Goal: Task Accomplishment & Management: Use online tool/utility

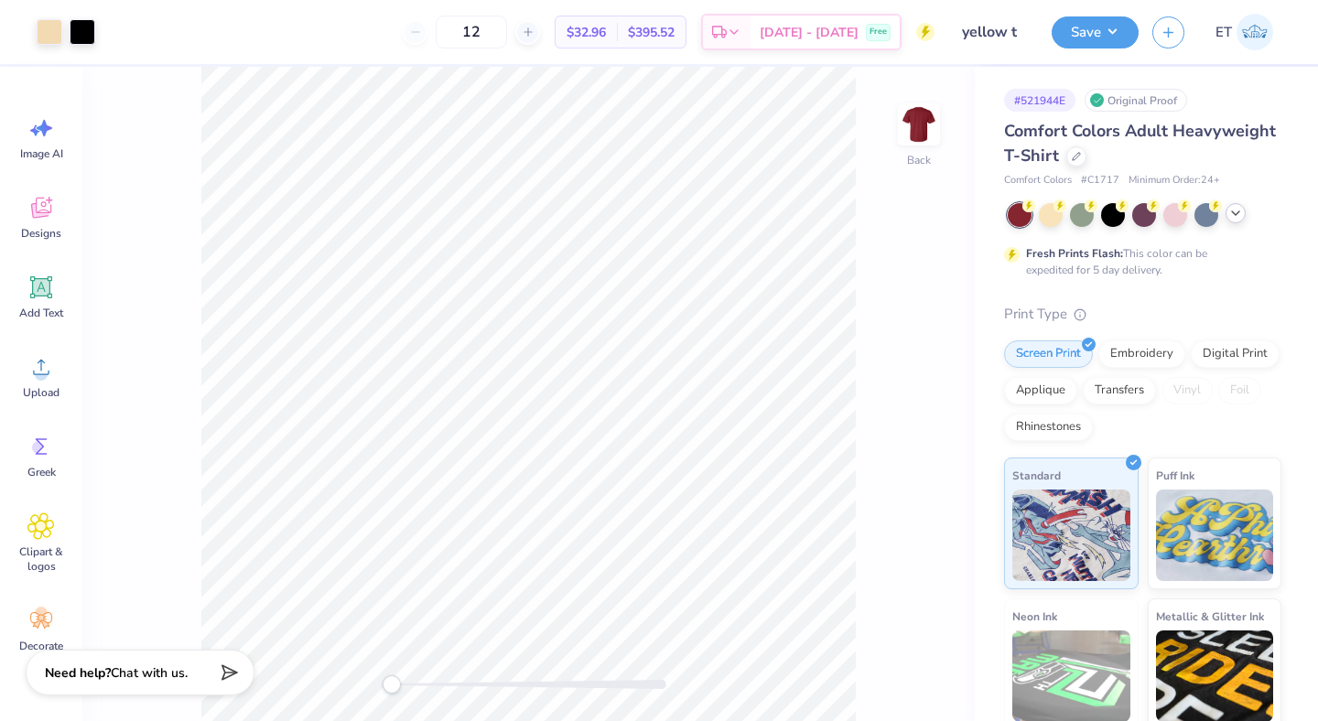
click at [1236, 210] on icon at bounding box center [1235, 213] width 15 height 15
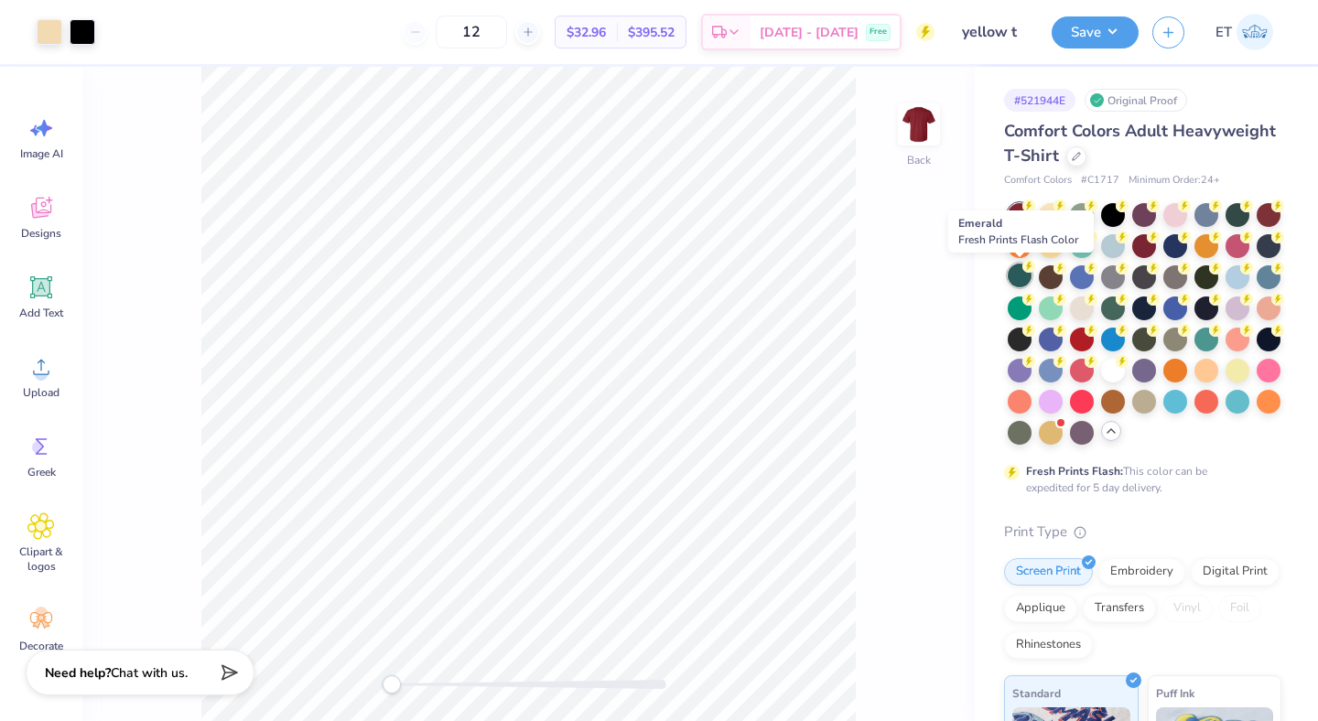
click at [1020, 278] on div at bounding box center [1020, 276] width 24 height 24
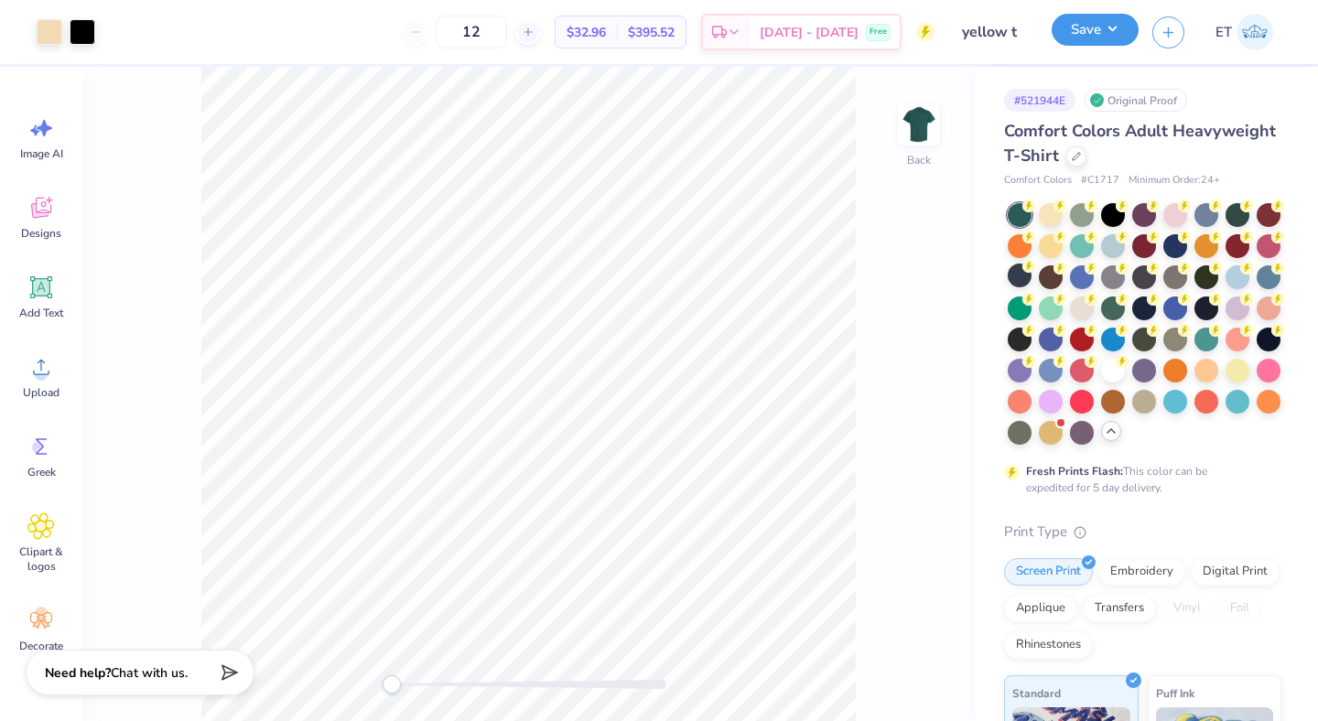
click at [1080, 44] on button "Save" at bounding box center [1094, 30] width 87 height 32
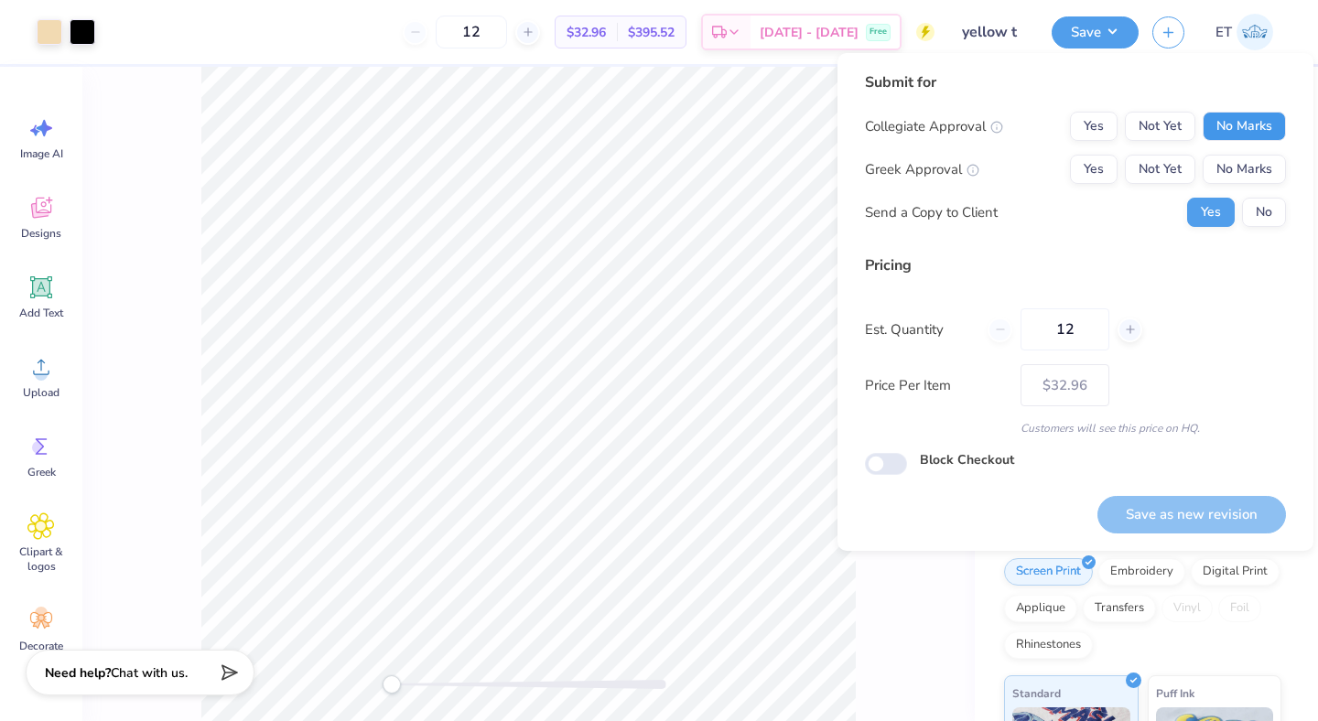
click at [1225, 124] on button "No Marks" at bounding box center [1243, 126] width 83 height 29
click at [1231, 164] on button "No Marks" at bounding box center [1243, 169] width 83 height 29
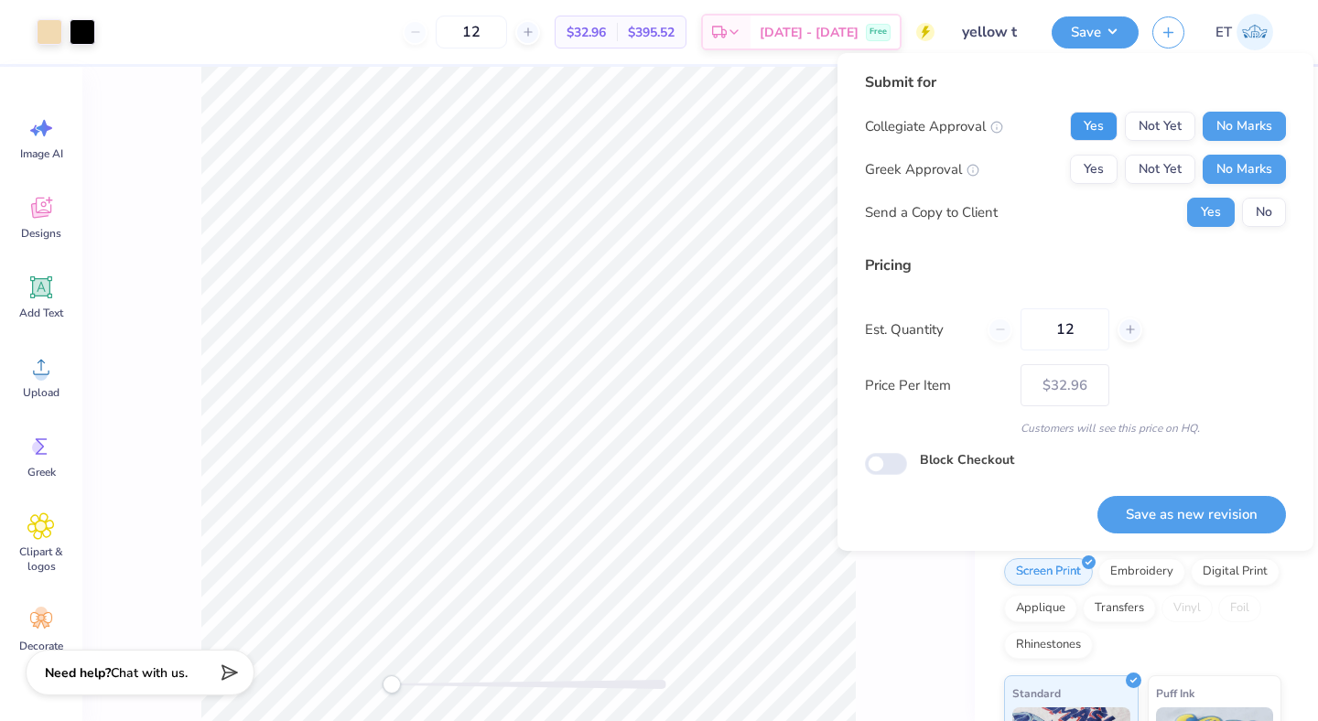
click at [1103, 139] on button "Yes" at bounding box center [1094, 126] width 48 height 29
click at [1259, 208] on button "No" at bounding box center [1264, 212] width 44 height 29
click at [1195, 503] on button "Save as new revision" at bounding box center [1191, 515] width 189 height 38
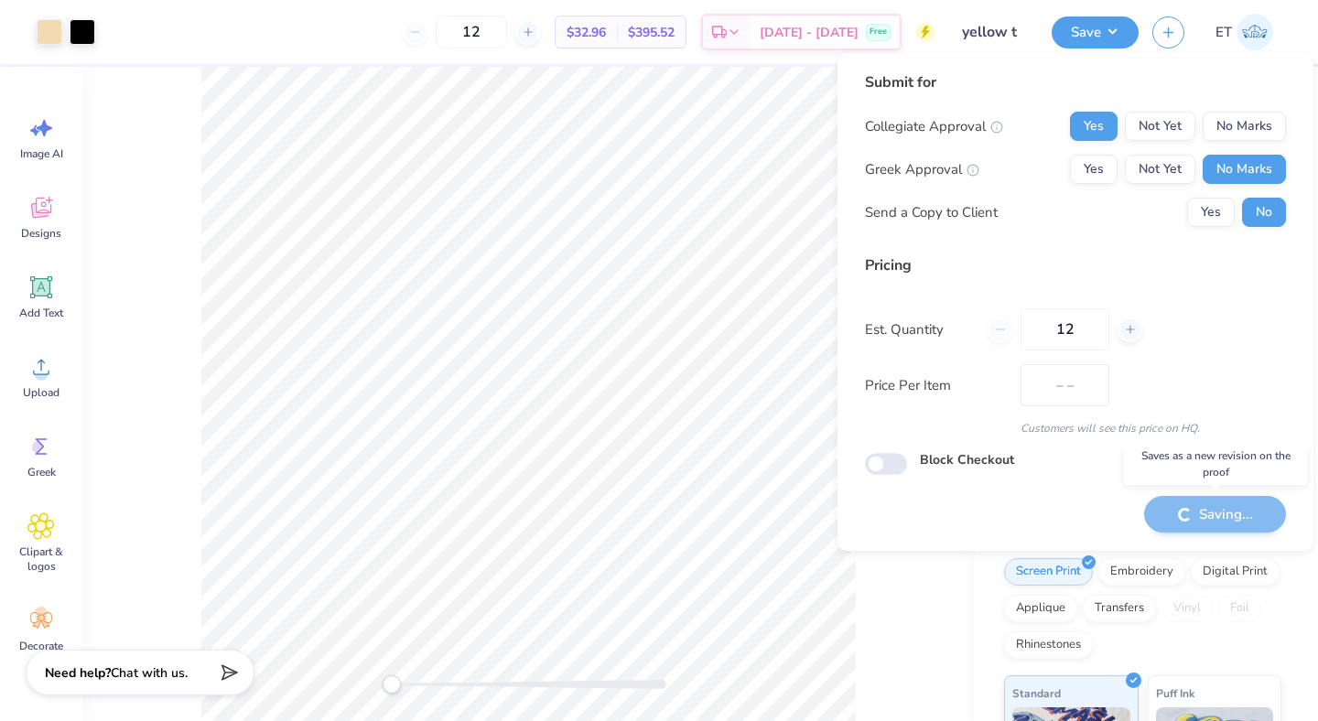
type input "$32.96"
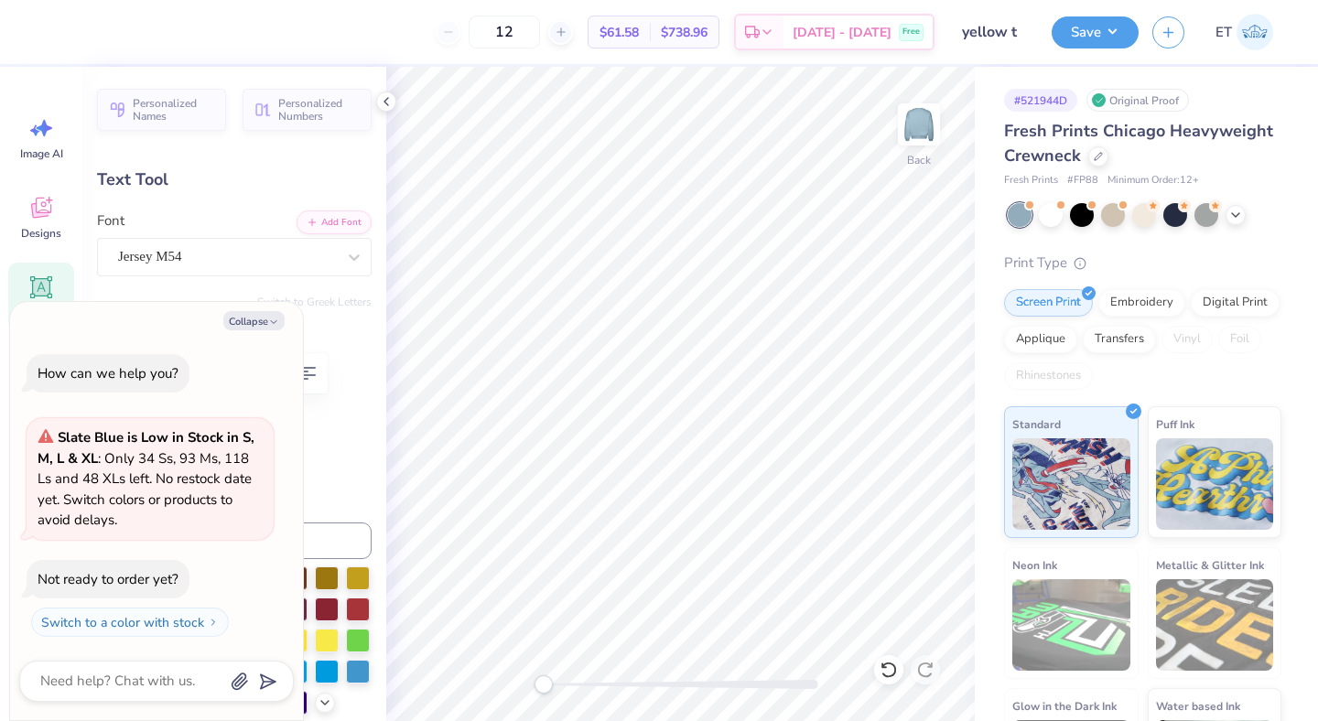
scroll to position [0, 2]
type textarea "x"
type textarea "est 2"
type textarea "x"
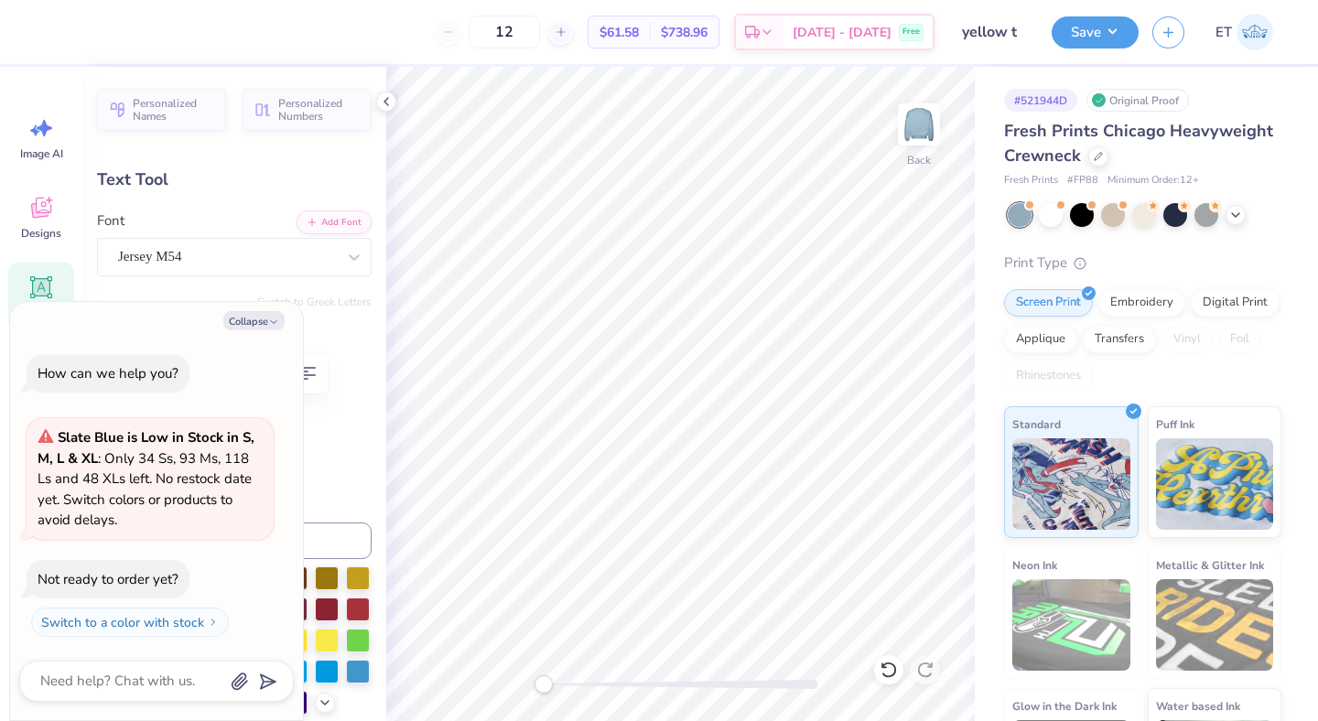
type textarea "est 202"
type textarea "x"
type textarea "est 2026"
click at [1113, 38] on button "Save" at bounding box center [1094, 30] width 87 height 32
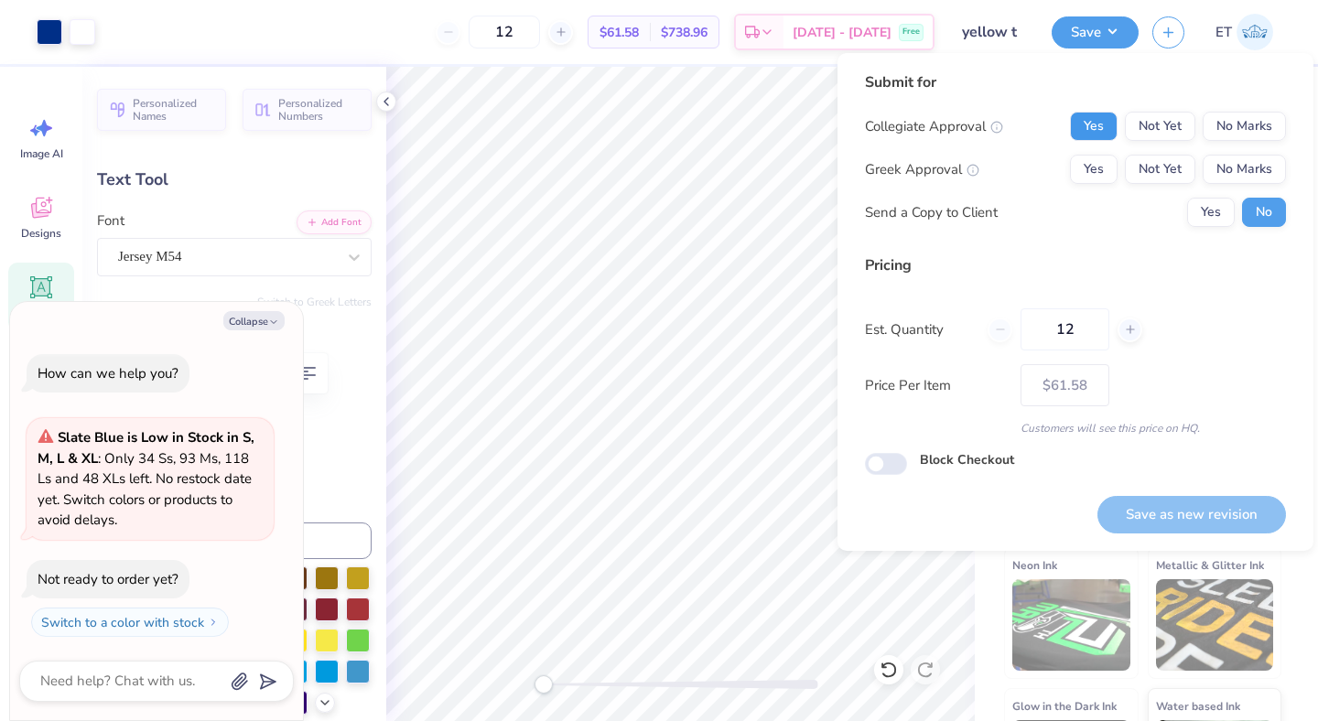
click at [1109, 120] on button "Yes" at bounding box center [1094, 126] width 48 height 29
click at [1257, 164] on button "No Marks" at bounding box center [1243, 169] width 83 height 29
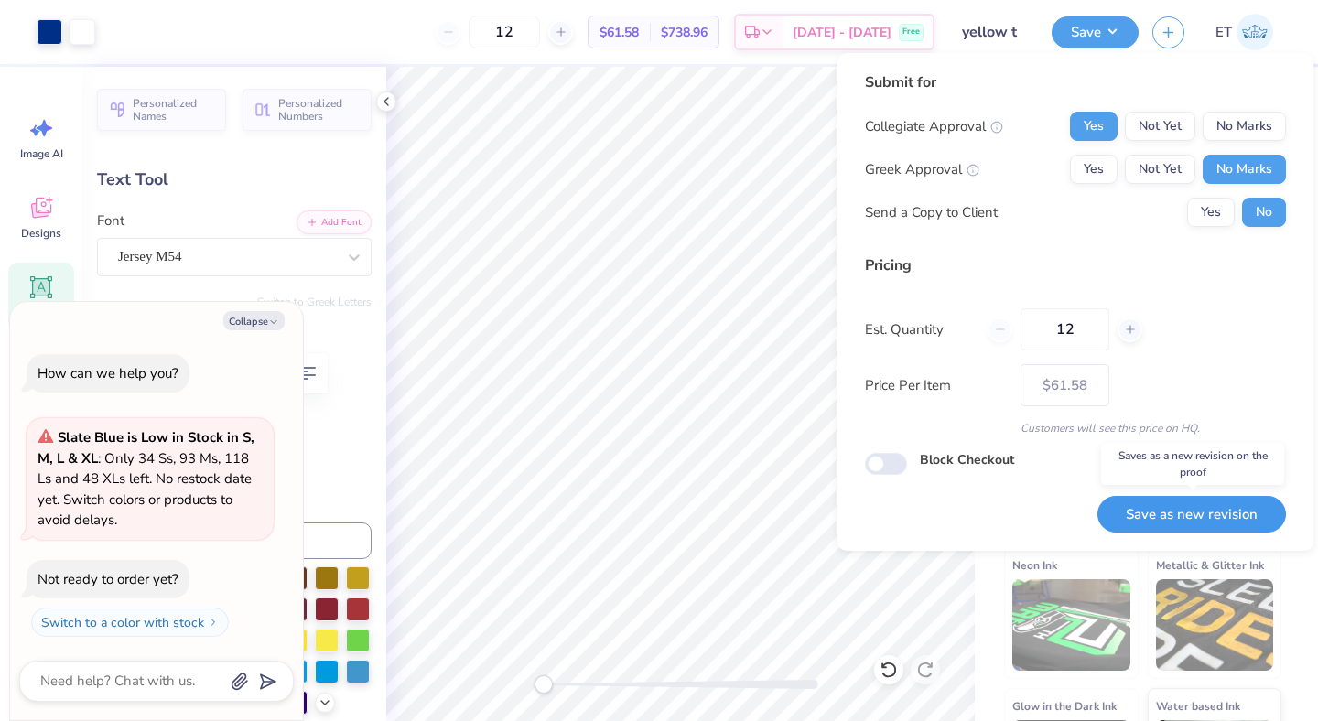
click at [1168, 503] on button "Save as new revision" at bounding box center [1191, 515] width 189 height 38
type textarea "x"
type input "– –"
type textarea "x"
type input "$61.58"
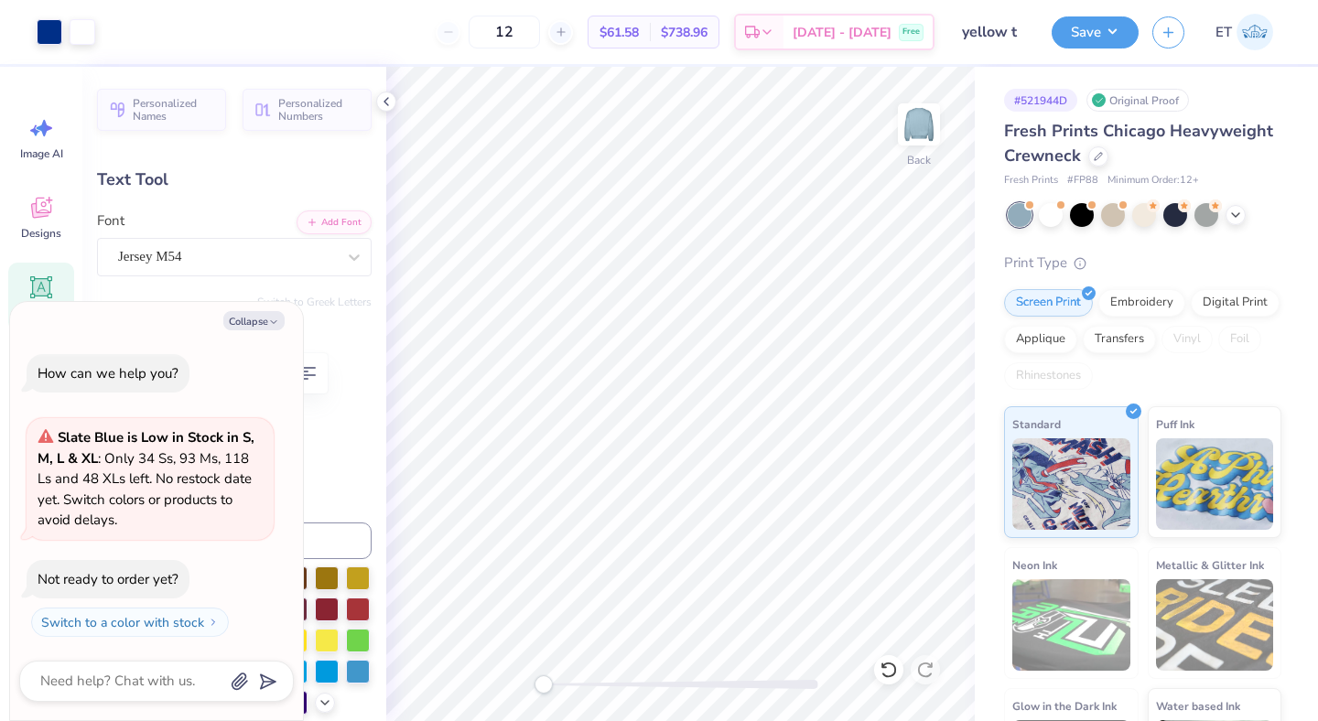
type textarea "x"
type input "3.93"
type textarea "x"
type textarea "2026"
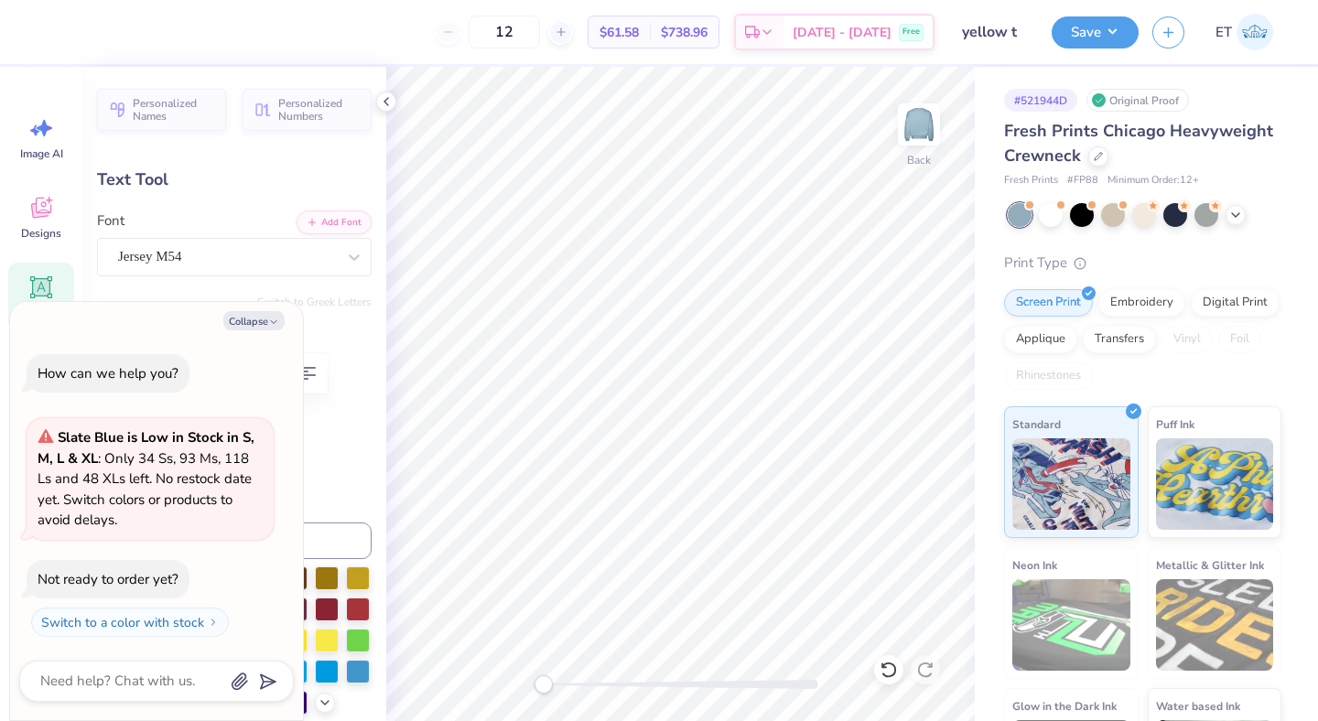
type textarea "x"
type textarea "2026"
click at [1101, 41] on button "Save" at bounding box center [1094, 30] width 87 height 32
click at [1125, 35] on button "Save" at bounding box center [1094, 30] width 87 height 32
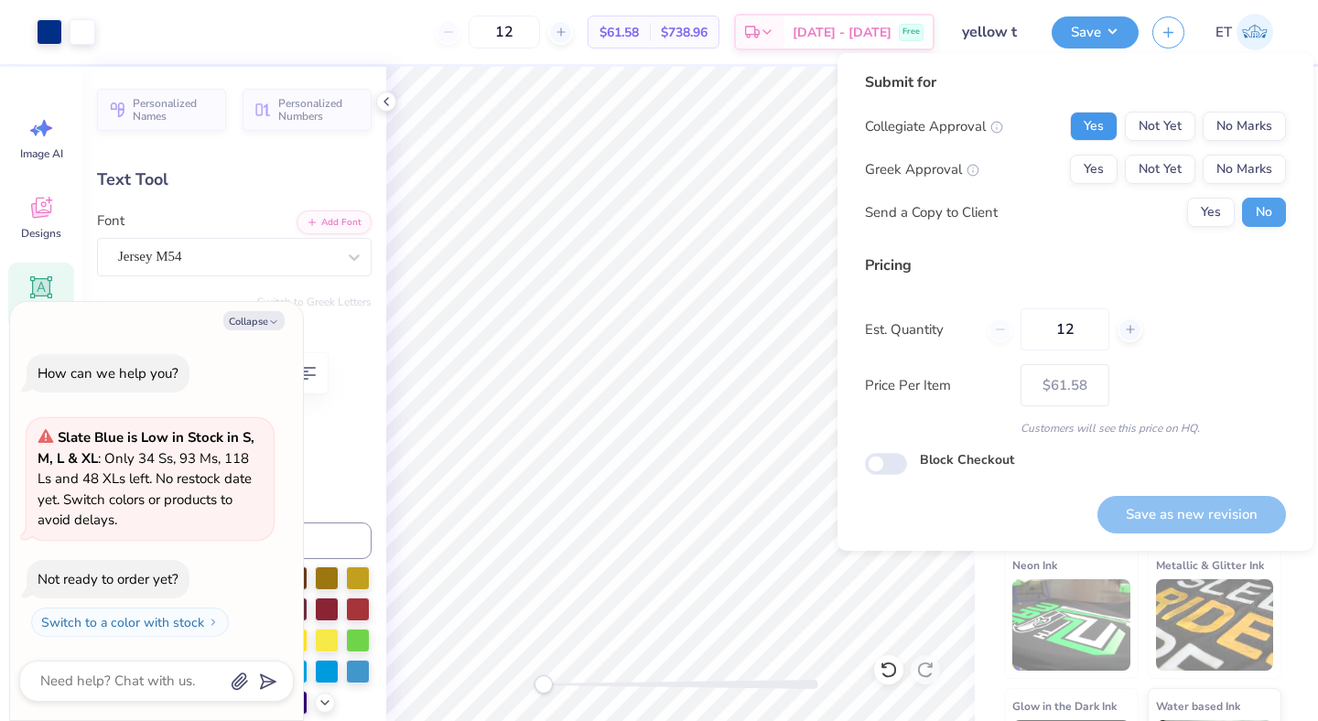
click at [1090, 124] on button "Yes" at bounding box center [1094, 126] width 48 height 29
click at [1216, 174] on button "No Marks" at bounding box center [1243, 169] width 83 height 29
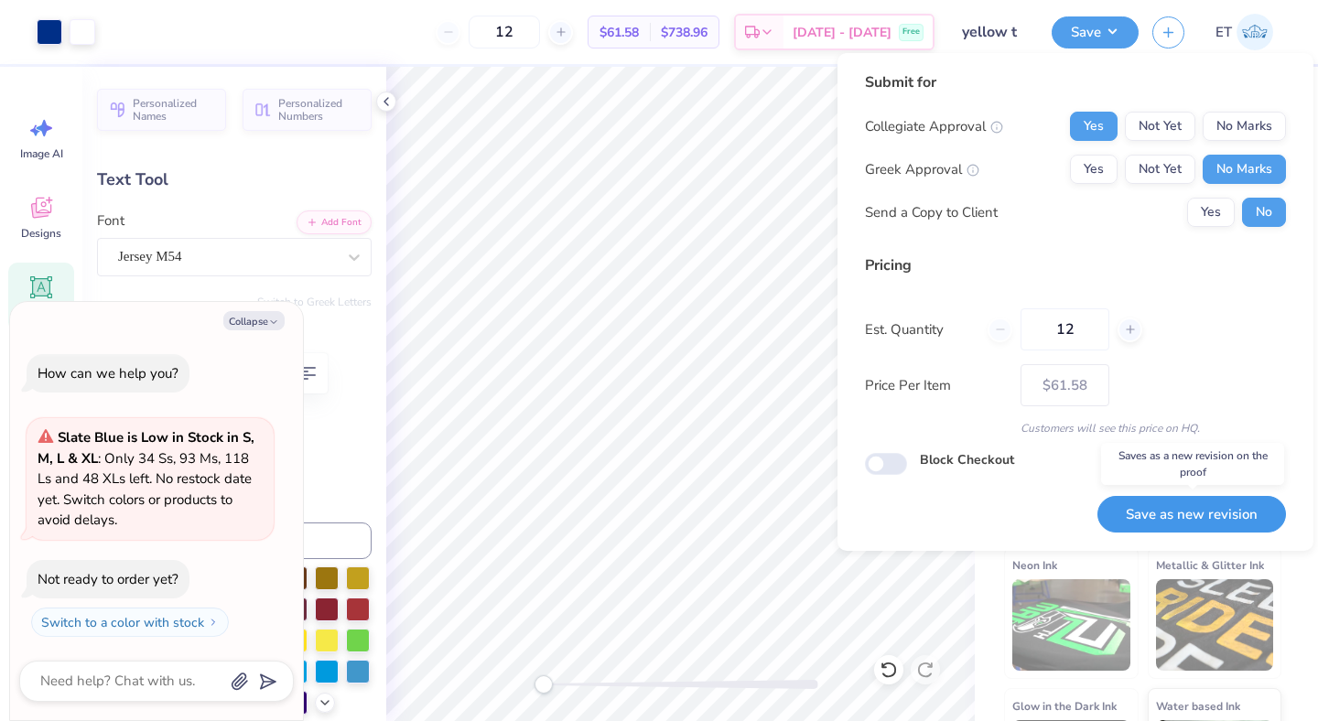
click at [1189, 508] on button "Save as new revision" at bounding box center [1191, 515] width 189 height 38
type textarea "x"
type input "– –"
type textarea "x"
type input "$61.58"
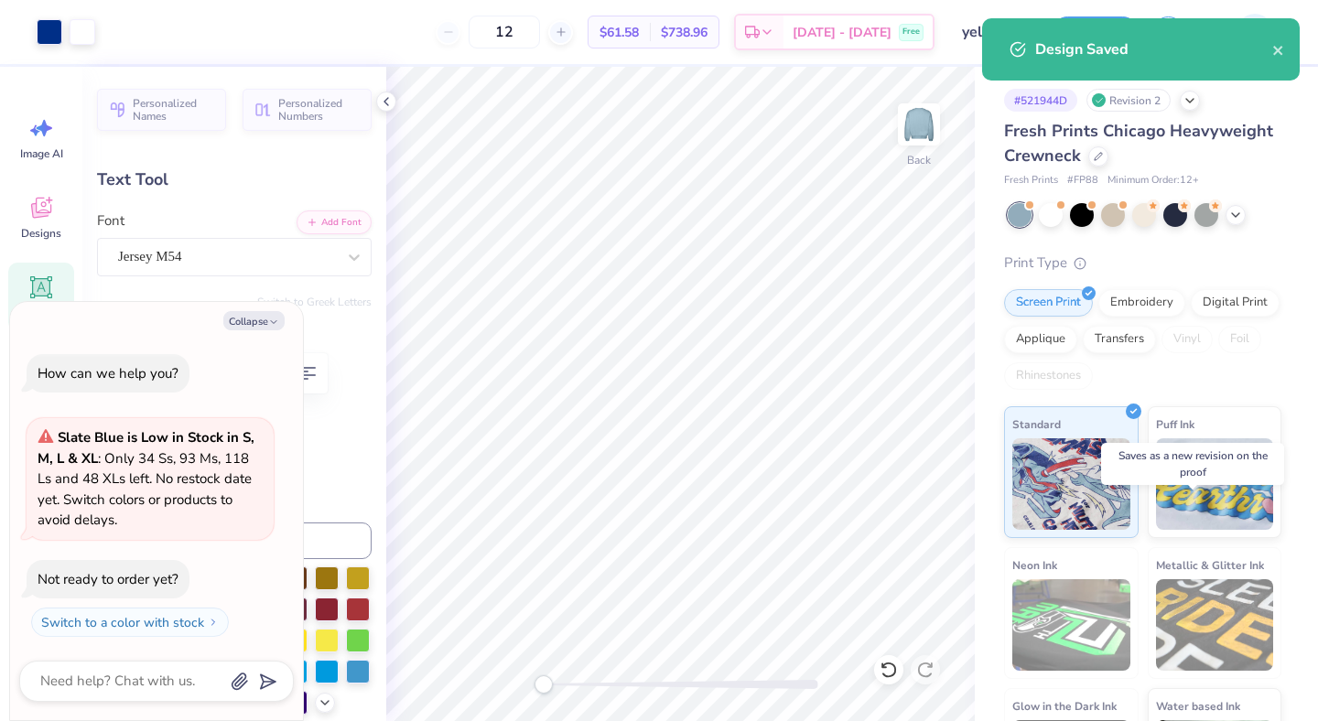
type textarea "x"
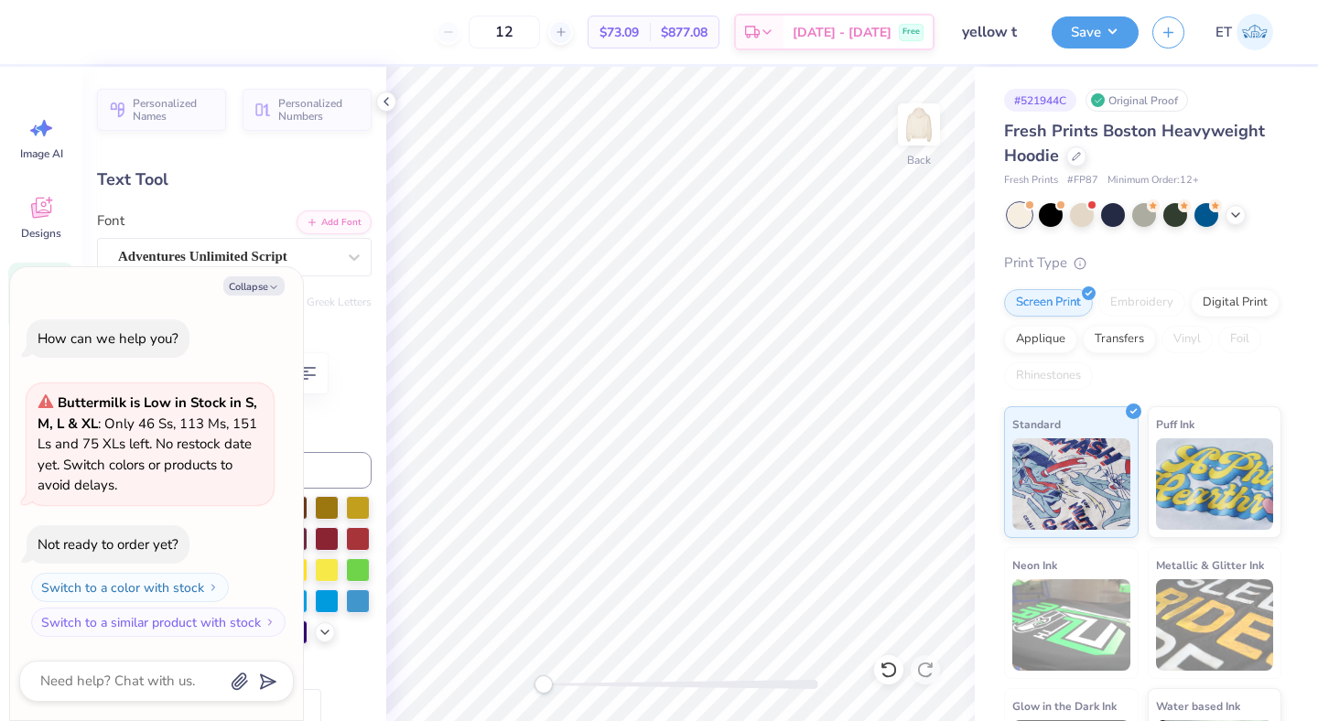
type textarea "x"
type textarea "1"
type textarea "x"
type textarea "2"
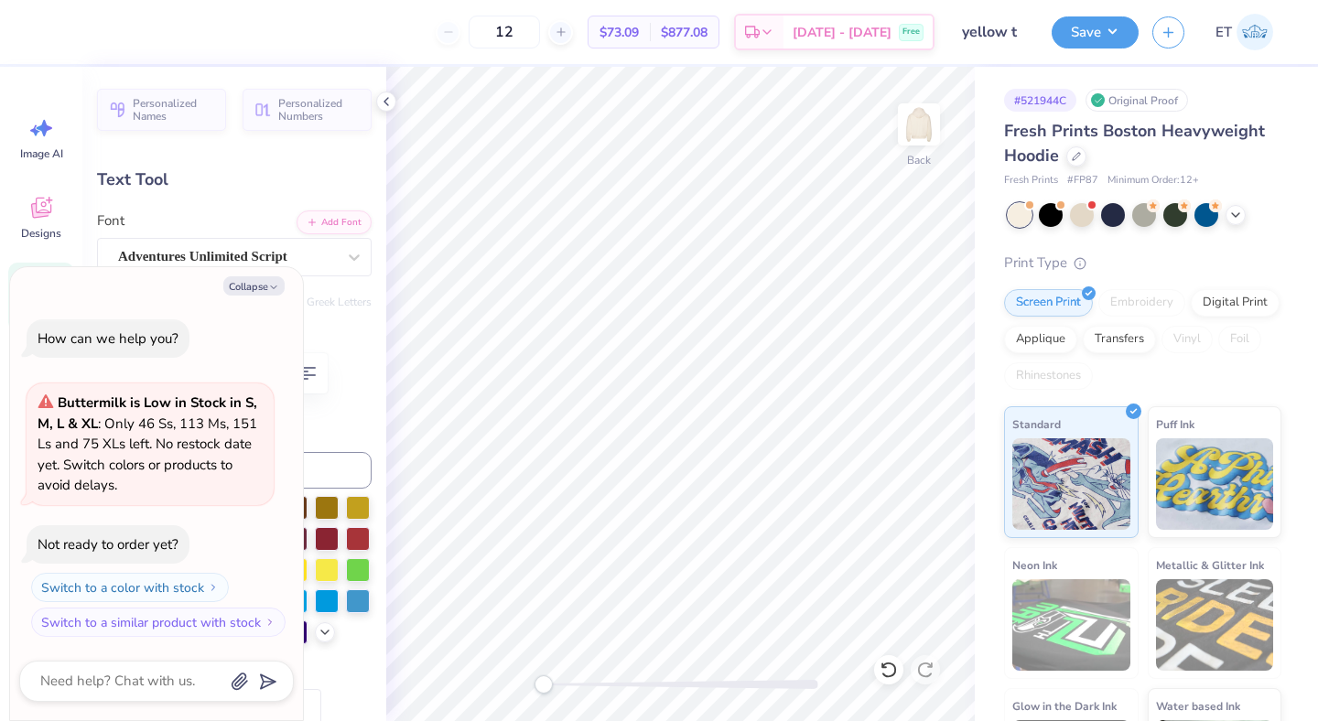
type textarea "x"
type textarea "26"
type textarea "x"
type input "0.0"
type textarea "x"
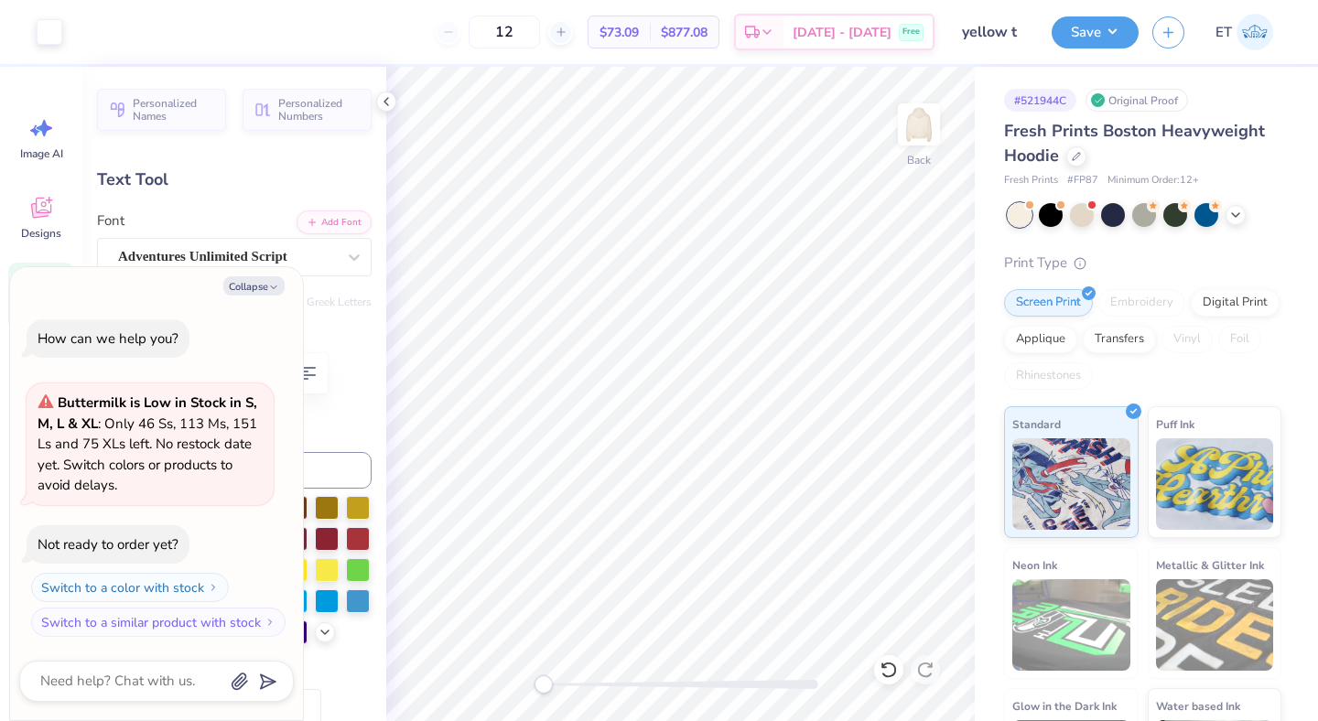
type input "0.73"
type input "3.09"
type input "-17.8"
type textarea "x"
type textarea "1"
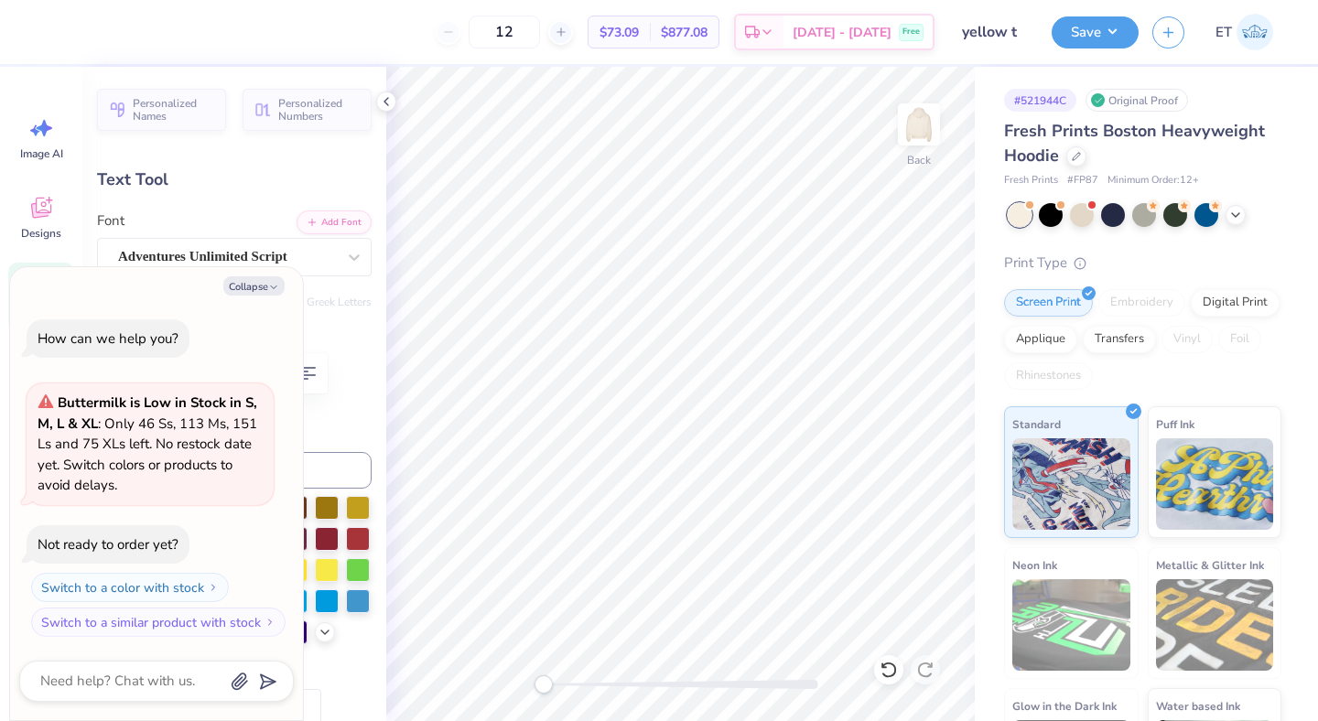
type textarea "x"
type textarea "20"
type textarea "x"
type input "0.0"
click at [1116, 29] on button "Save" at bounding box center [1094, 30] width 87 height 32
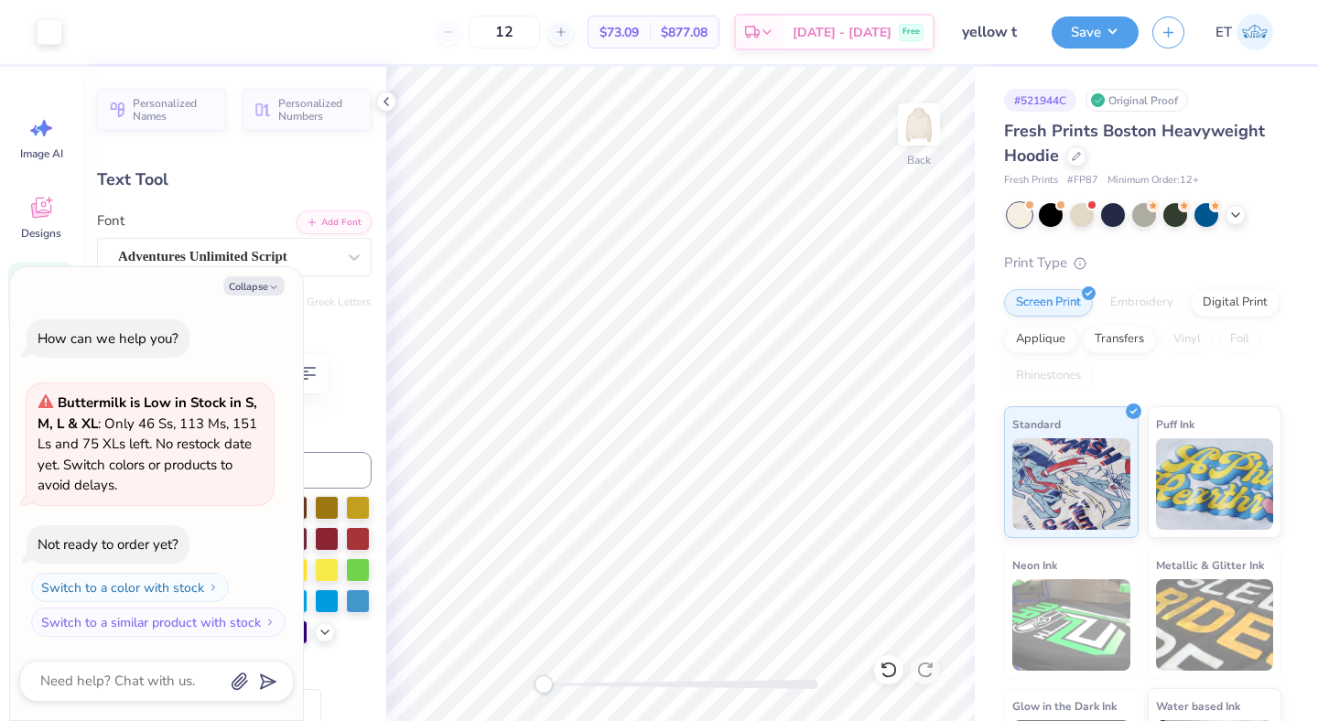
type textarea "x"
type input "0.72"
type input "0.71"
type input "3.23"
type input "-17.8"
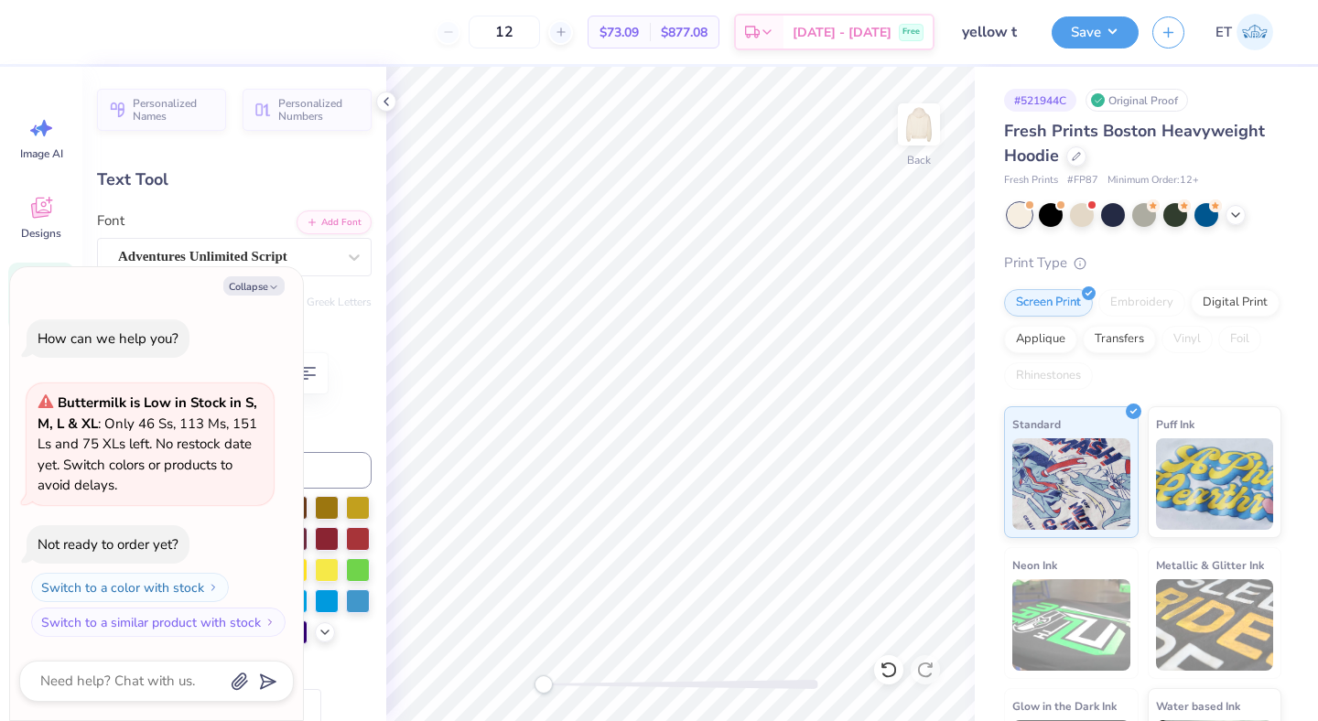
type textarea "x"
type textarea "26"
type textarea "x"
type input "0.0"
click at [1089, 29] on button "Save" at bounding box center [1094, 30] width 87 height 32
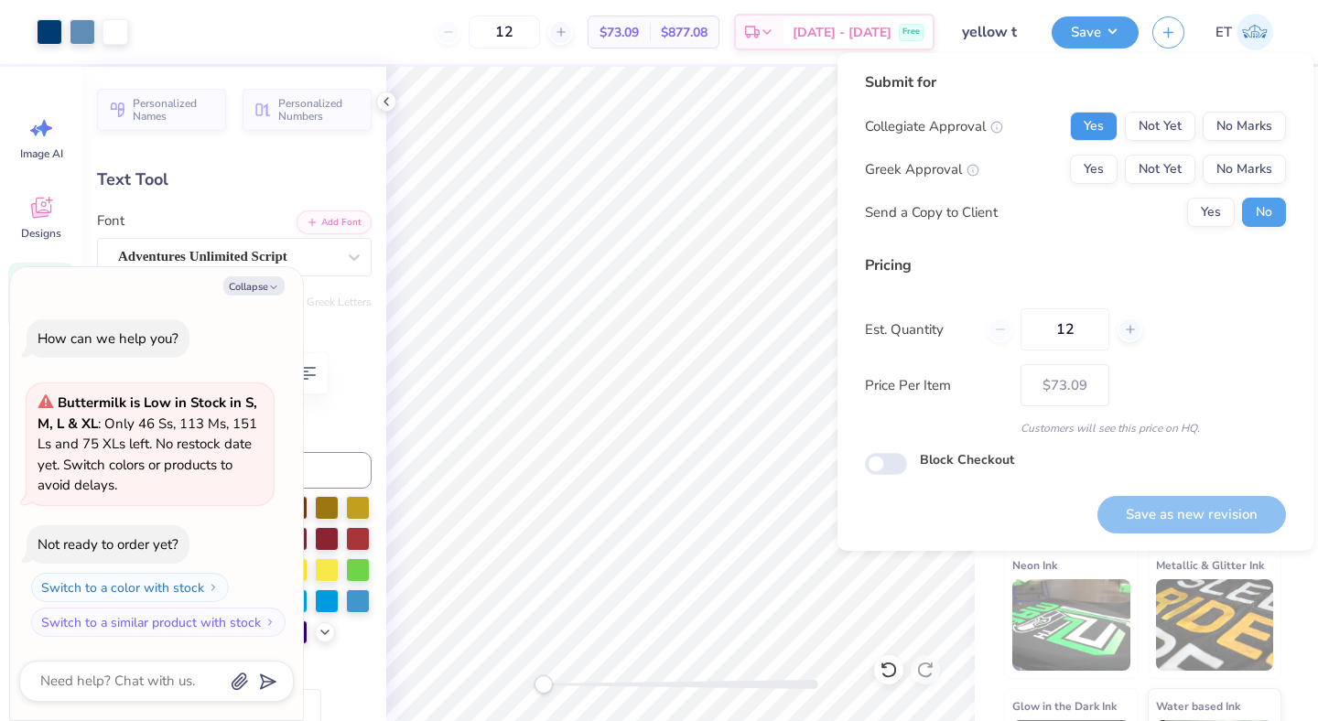
click at [1098, 127] on button "Yes" at bounding box center [1094, 126] width 48 height 29
click at [1240, 162] on button "No Marks" at bounding box center [1243, 169] width 83 height 29
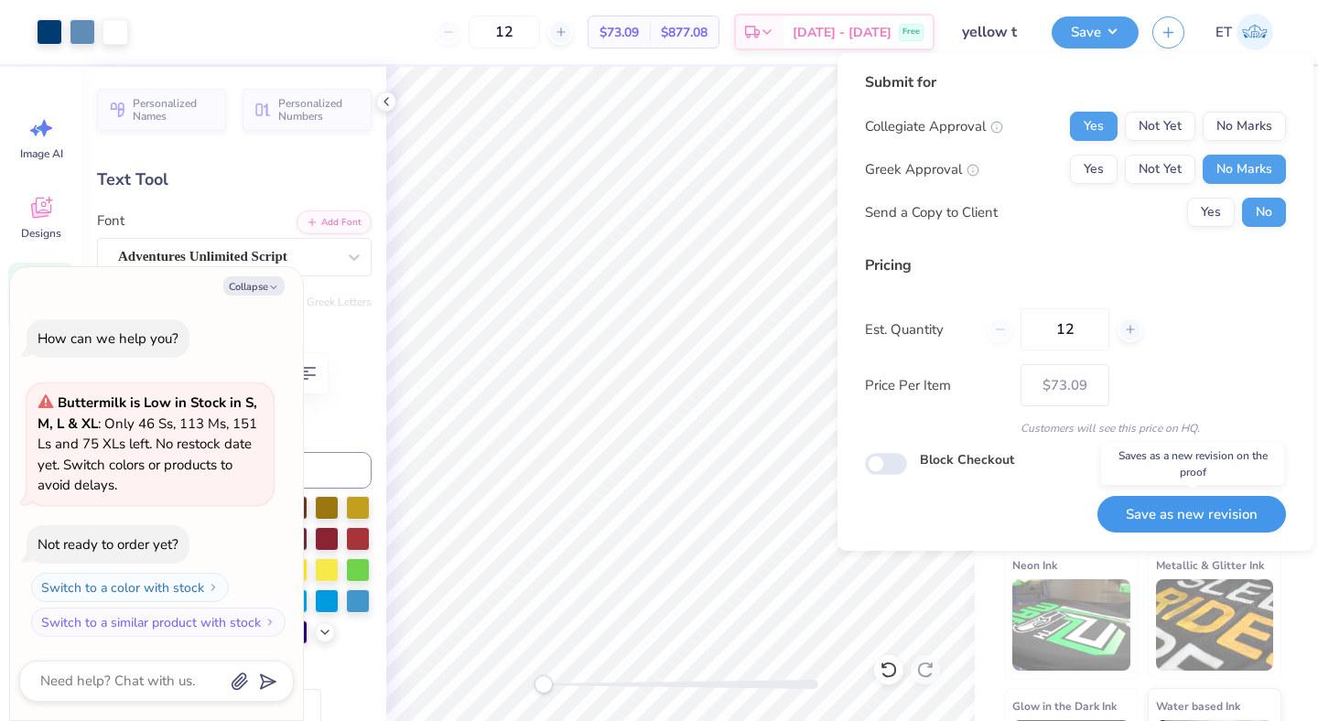
click at [1153, 513] on button "Save as new revision" at bounding box center [1191, 515] width 189 height 38
type textarea "x"
type input "– –"
type textarea "x"
type input "$73.09"
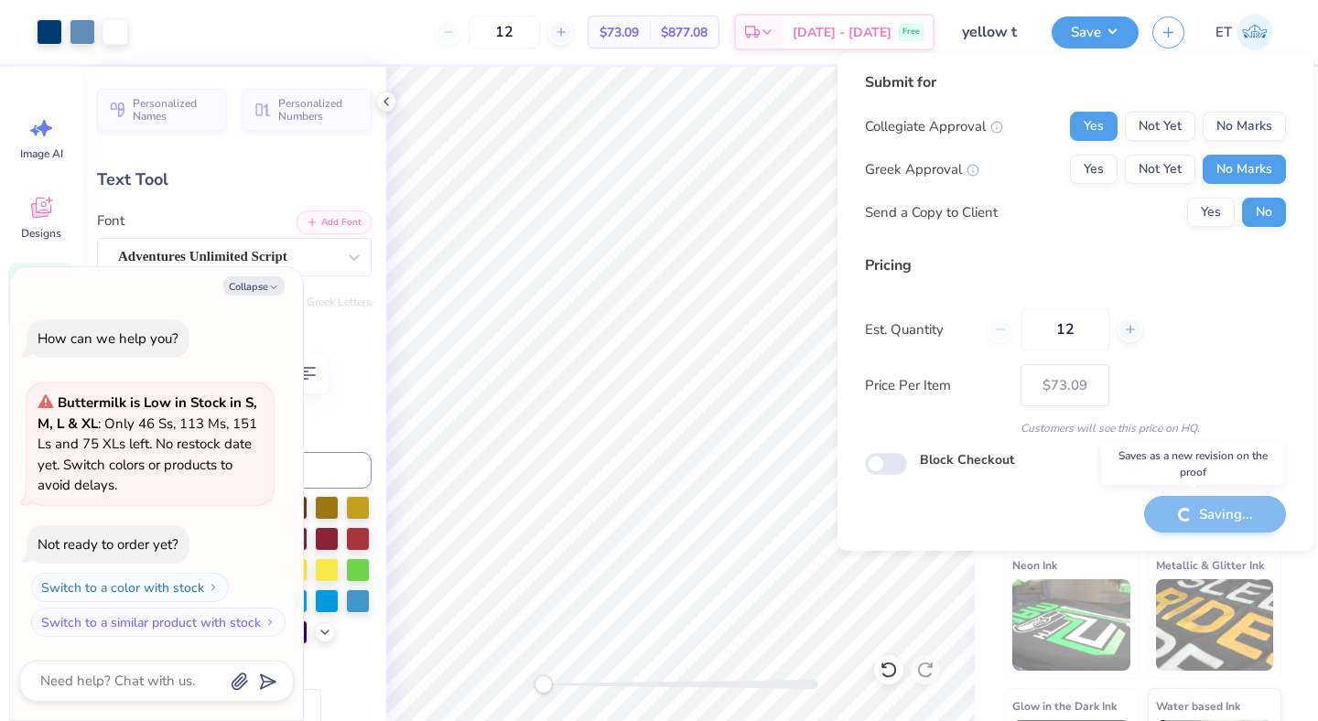
type textarea "x"
